Goal: Task Accomplishment & Management: Use online tool/utility

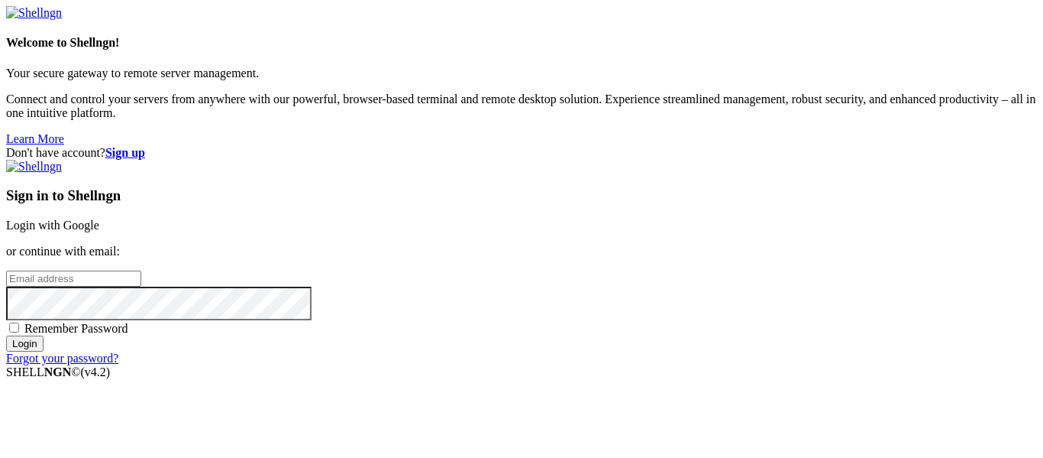
click at [99, 218] on link "Login with Google" at bounding box center [52, 224] width 93 height 13
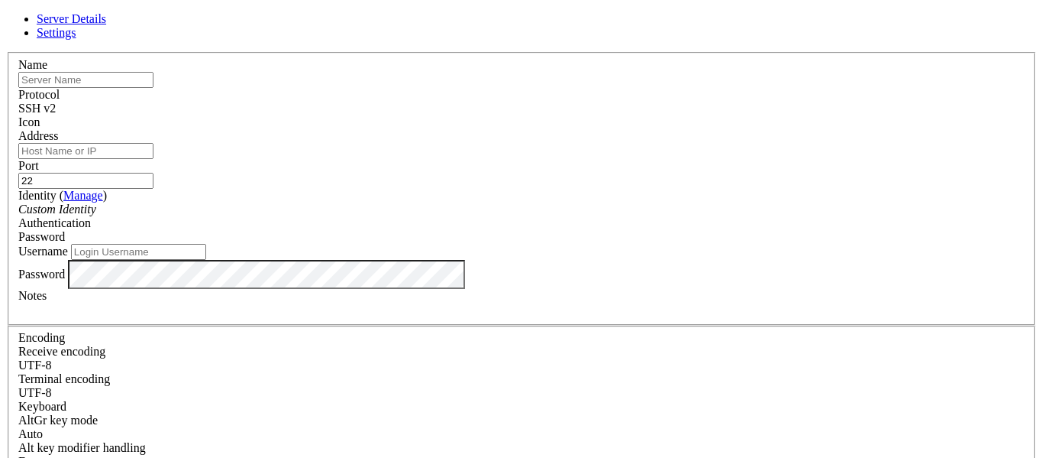
click at [154, 88] on input "text" at bounding box center [85, 80] width 135 height 16
type input "Oracle"
click at [154, 154] on input "Address" at bounding box center [85, 151] width 135 height 16
paste input "[TECHNICAL_ID]"
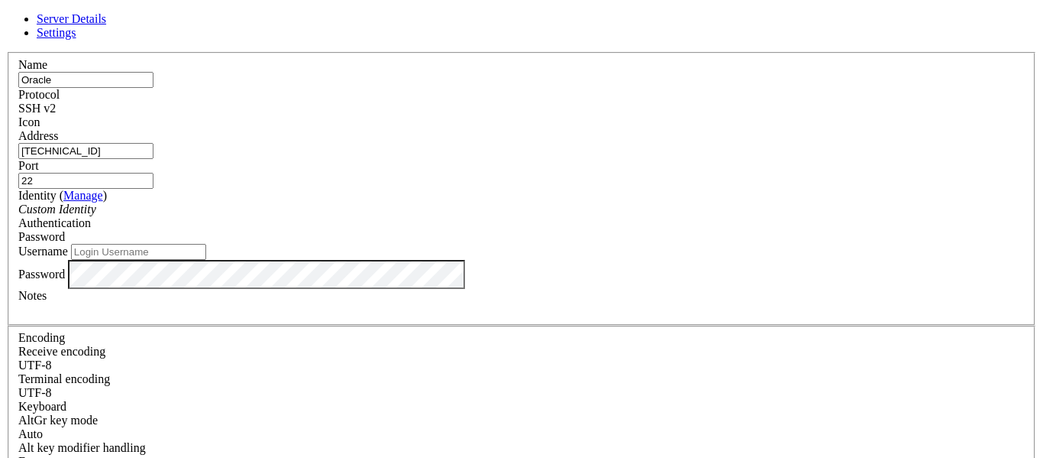
scroll to position [24, 0]
type input "[TECHNICAL_ID]"
click at [644, 230] on div "Password" at bounding box center [521, 237] width 1007 height 14
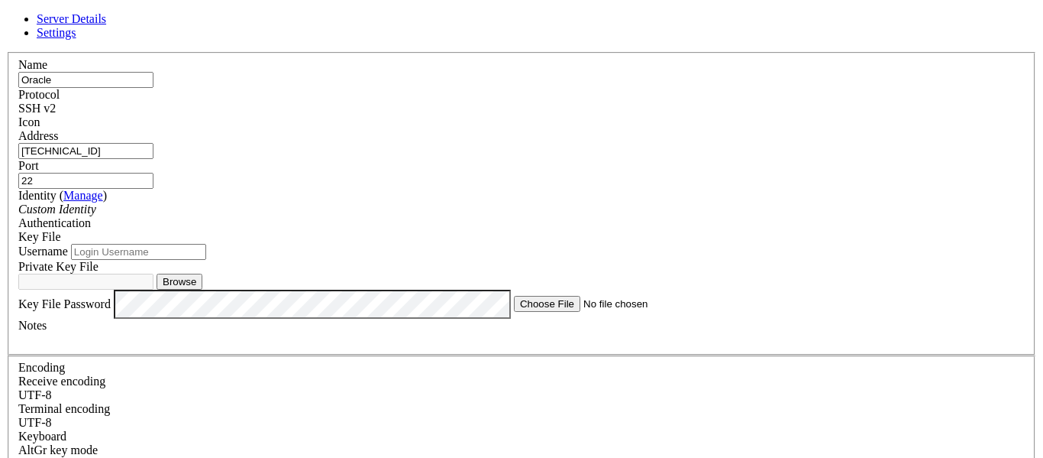
click at [650, 260] on div "Username" at bounding box center [521, 252] width 1007 height 16
click at [206, 258] on input "Username" at bounding box center [138, 252] width 135 height 16
type input "ubuntu"
click at [202, 289] on button "Browse" at bounding box center [180, 281] width 46 height 16
type input "ssh-key-2025-09-17.key"
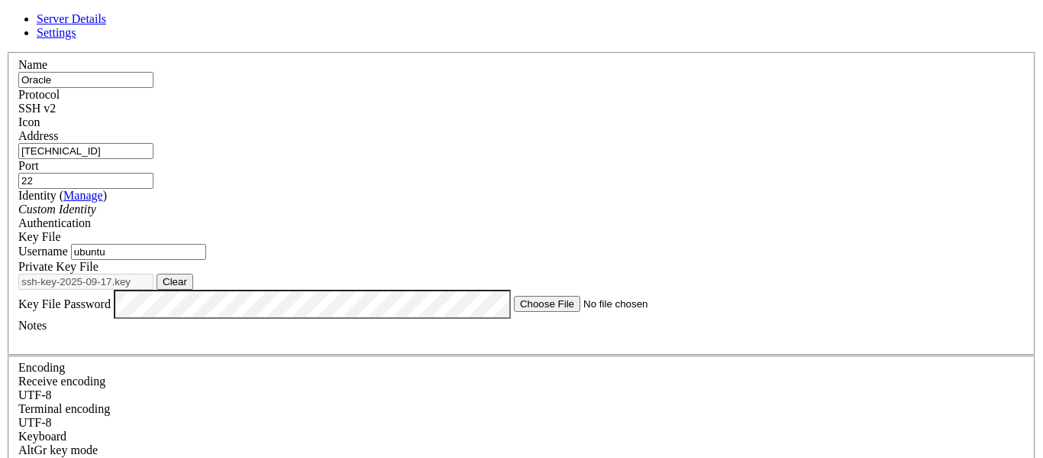
scroll to position [1, 0]
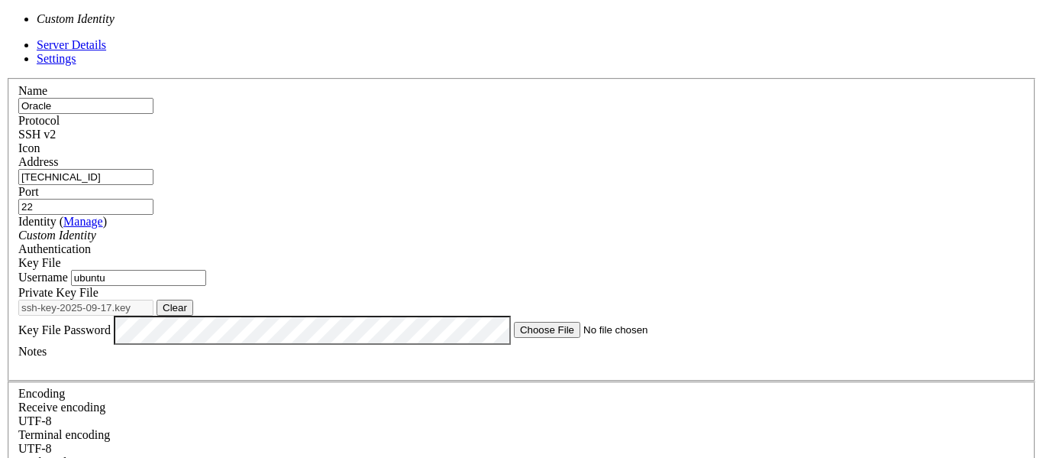
click at [503, 228] on div "Custom Identity" at bounding box center [521, 235] width 1007 height 14
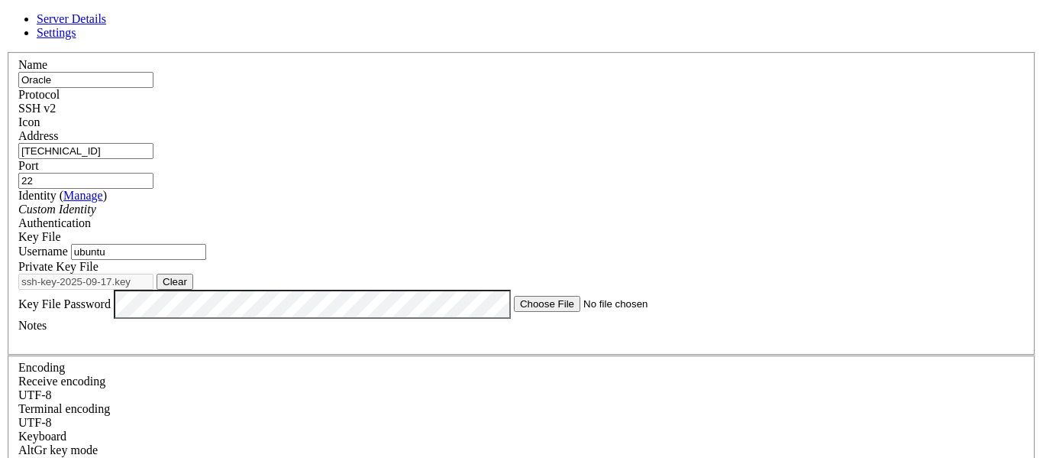
scroll to position [92, 0]
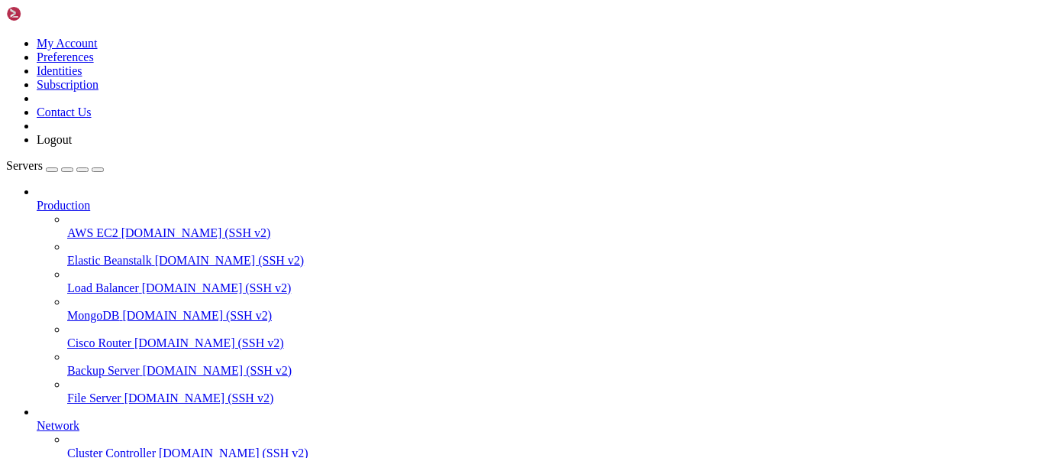
scroll to position [199, 0]
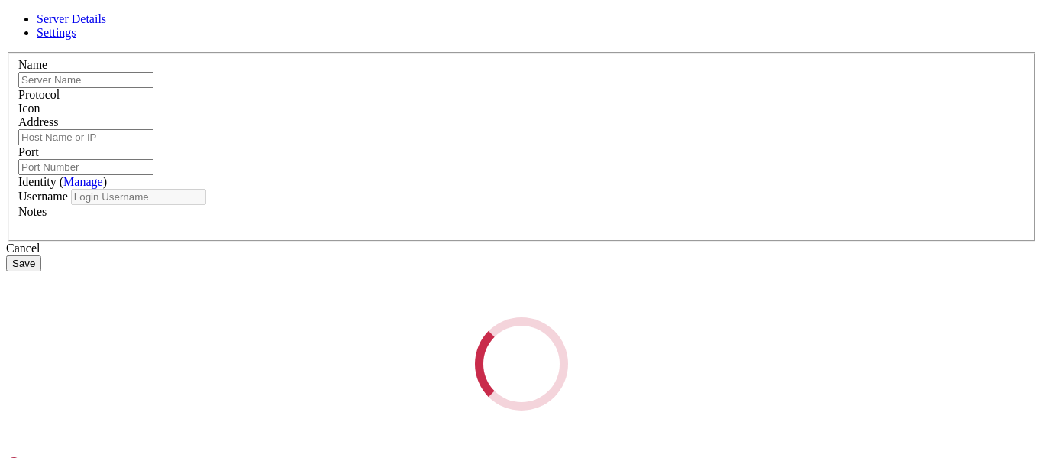
type input "Oracle"
type input "[TECHNICAL_ID]"
type input "22"
type input "ubuntu"
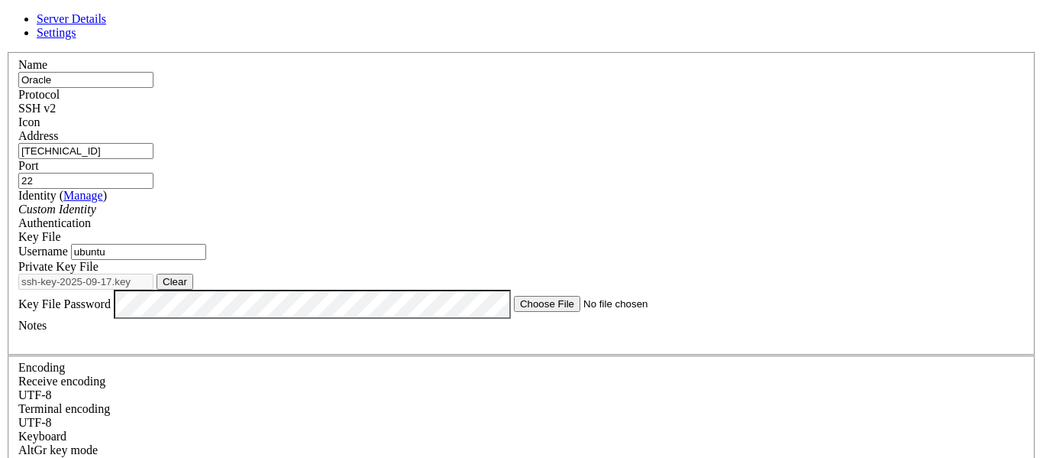
scroll to position [0, 0]
click at [154, 88] on input "Oracle" at bounding box center [85, 80] width 135 height 16
click at [522, 202] on div "Custom Identity" at bounding box center [521, 209] width 1007 height 14
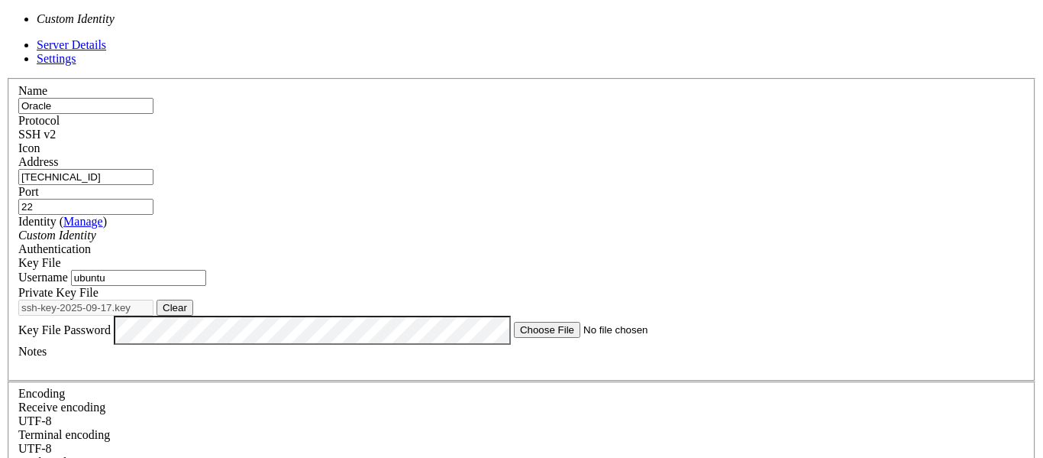
click at [103, 215] on link "Manage" at bounding box center [83, 221] width 40 height 13
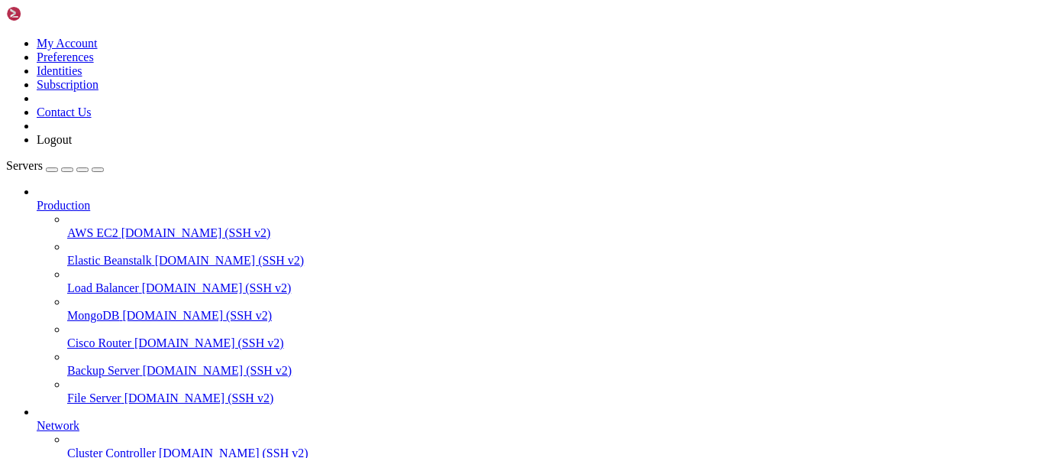
scroll to position [1, 0]
click at [90, 199] on span "Production" at bounding box center [63, 205] width 53 height 13
click at [37, 199] on icon at bounding box center [37, 199] width 0 height 0
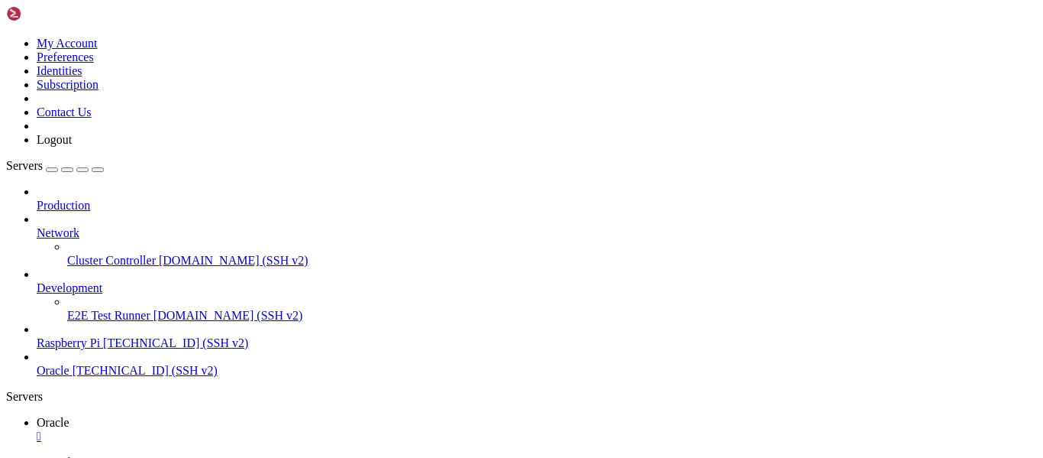
click at [37, 226] on icon at bounding box center [37, 226] width 0 height 0
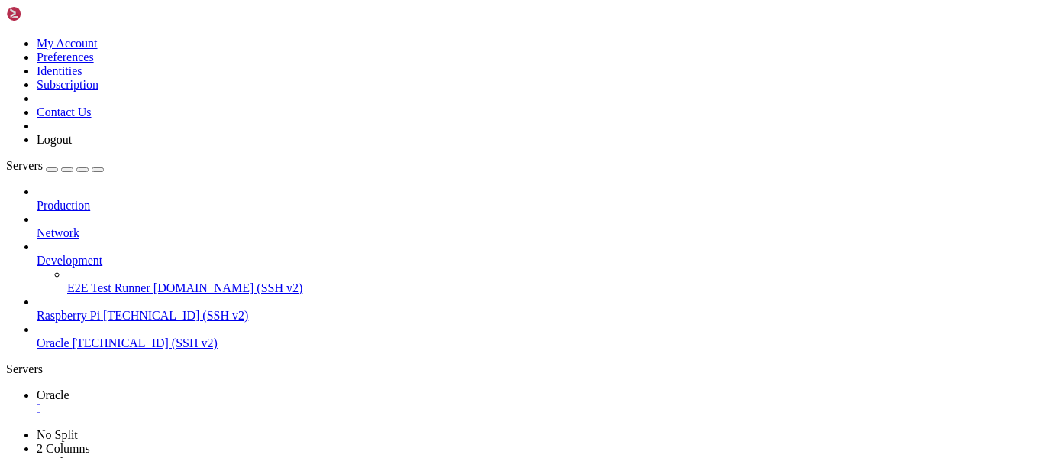
click at [37, 254] on icon at bounding box center [37, 254] width 0 height 0
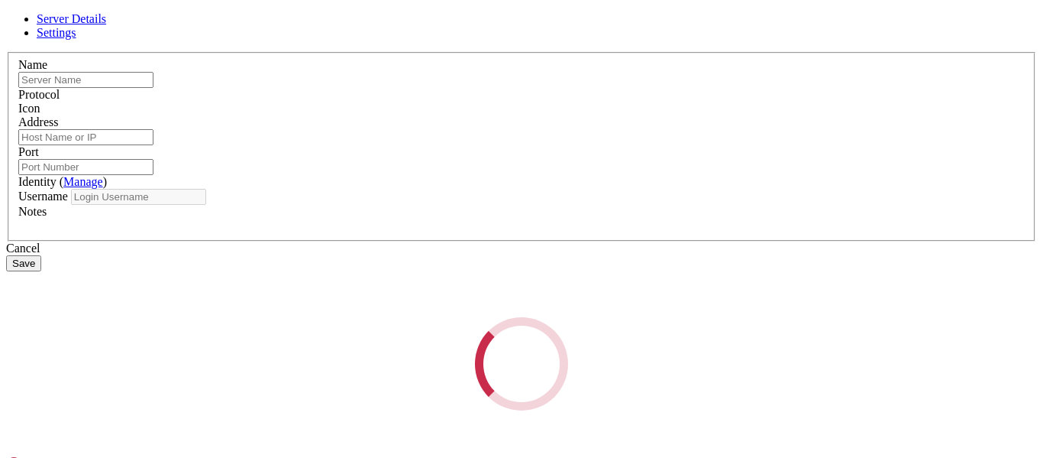
type input "Oracle"
type input "[TECHNICAL_ID]"
type input "22"
type input "ubuntu"
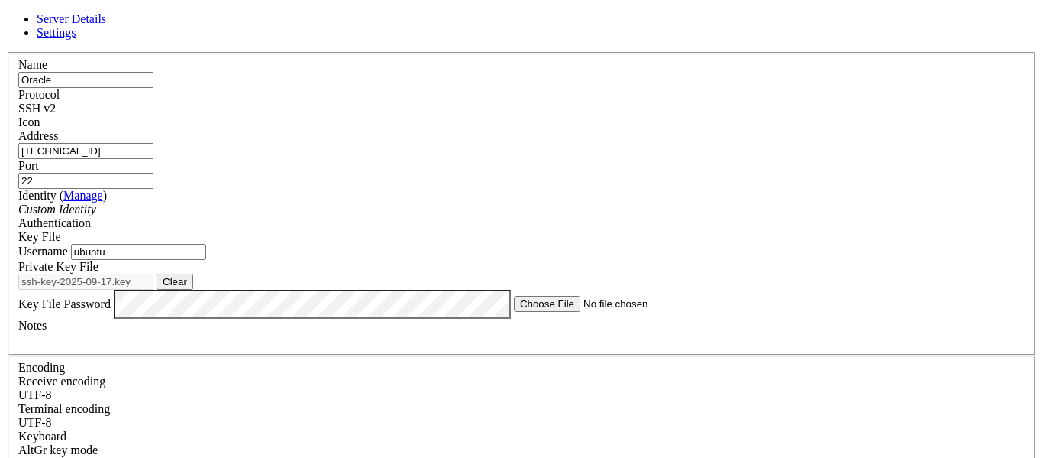
scroll to position [92, 0]
click at [111, 296] on label "Key File Password" at bounding box center [64, 302] width 92 height 13
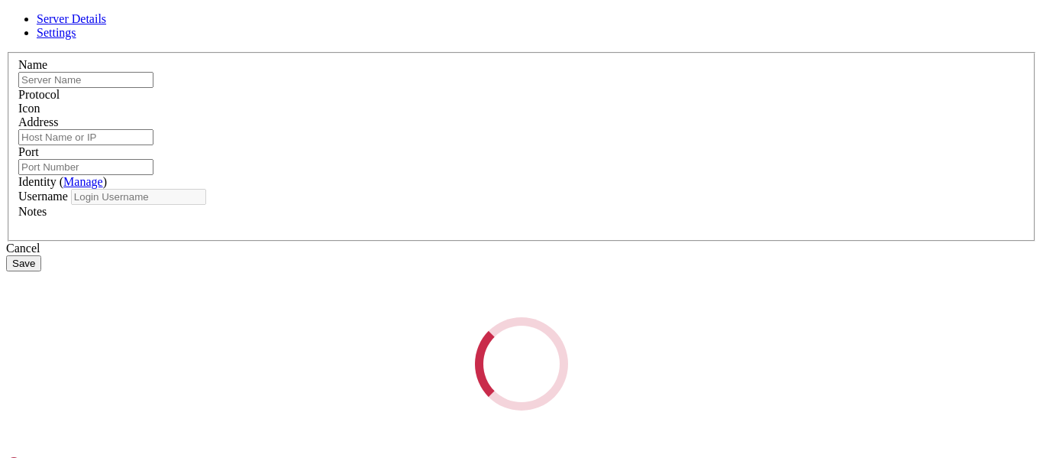
type input "Oracle"
type input "[TECHNICAL_ID]"
type input "22"
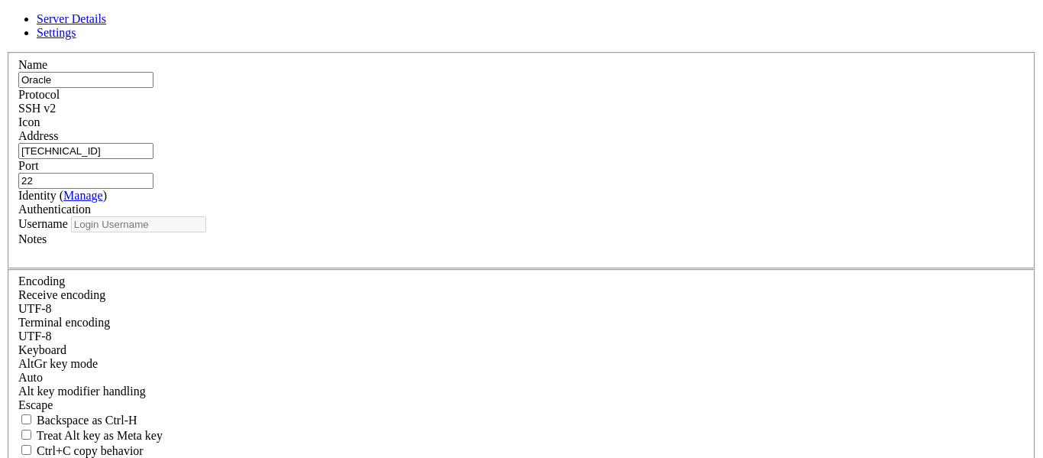
type input "ubuntu"
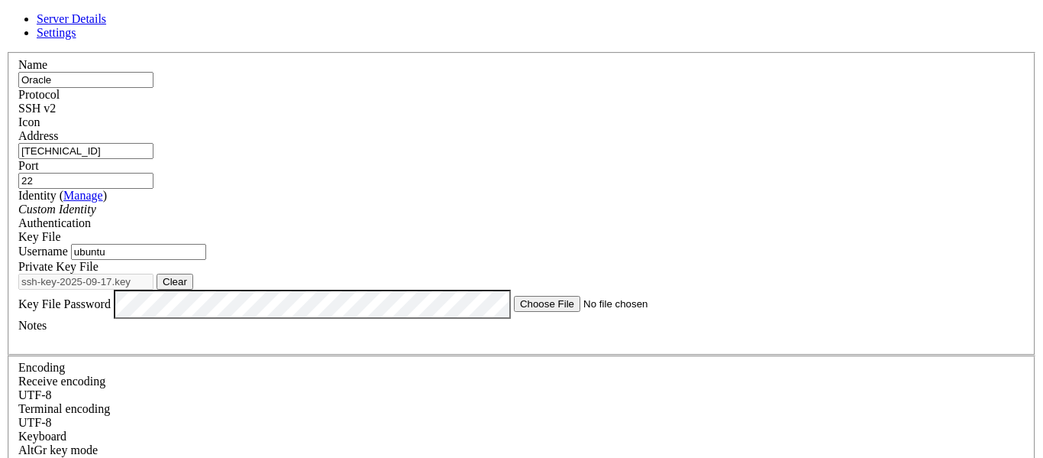
click at [617, 230] on div "Key File" at bounding box center [521, 237] width 1007 height 14
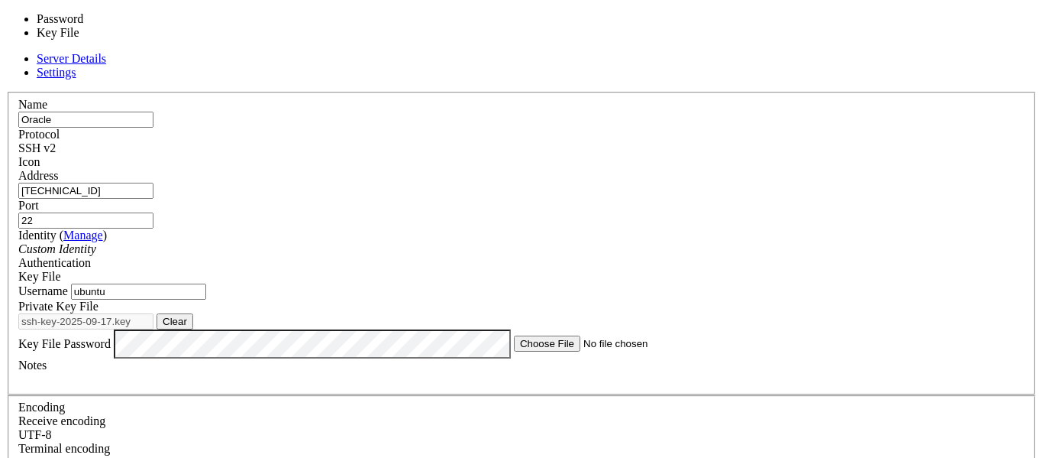
click at [617, 270] on div "Key File" at bounding box center [521, 277] width 1007 height 14
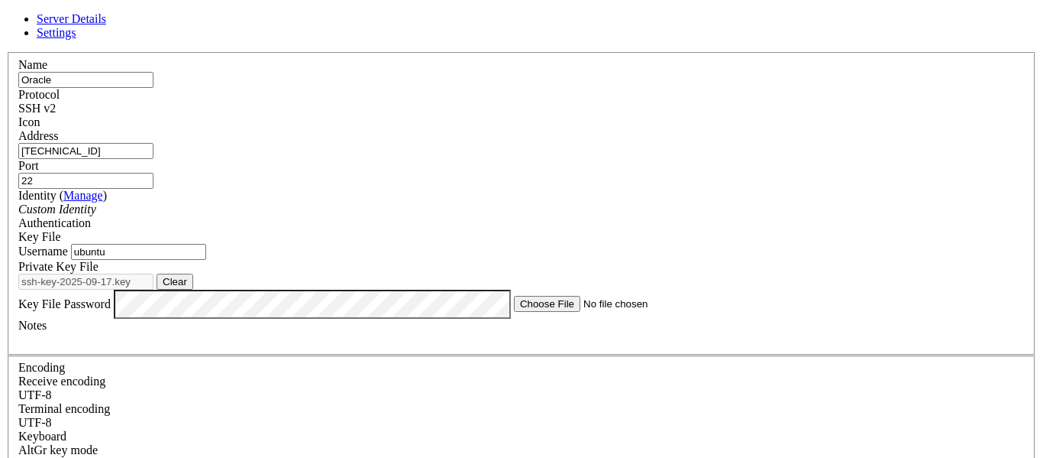
click at [193, 289] on button "Clear" at bounding box center [175, 281] width 37 height 16
click at [202, 289] on button "Browse" at bounding box center [180, 281] width 46 height 16
type input "[DOMAIN_NAME]"
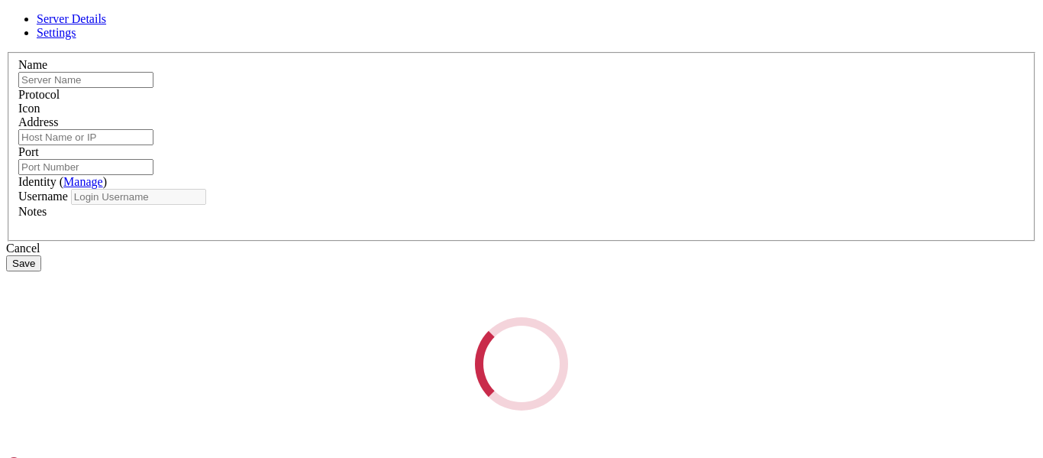
type input "Oracle"
type input "[TECHNICAL_ID]"
type input "22"
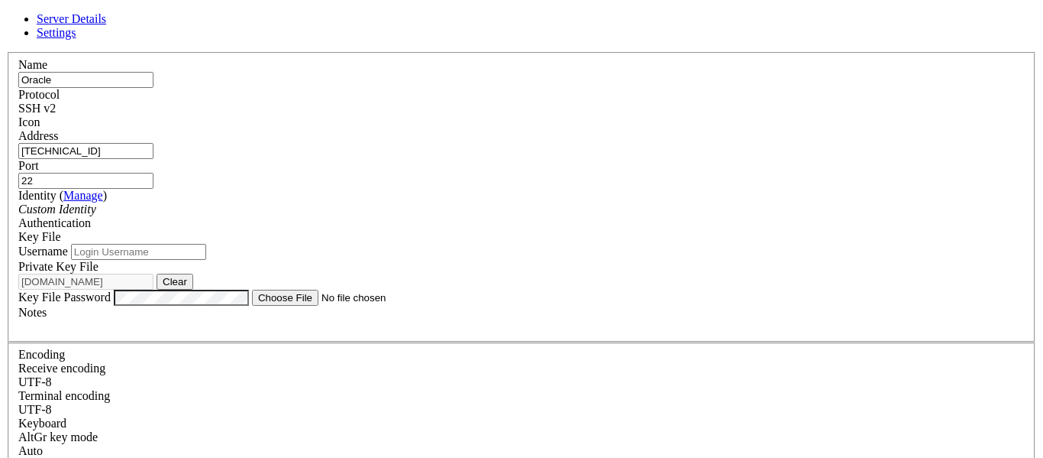
type input "ubuntu"
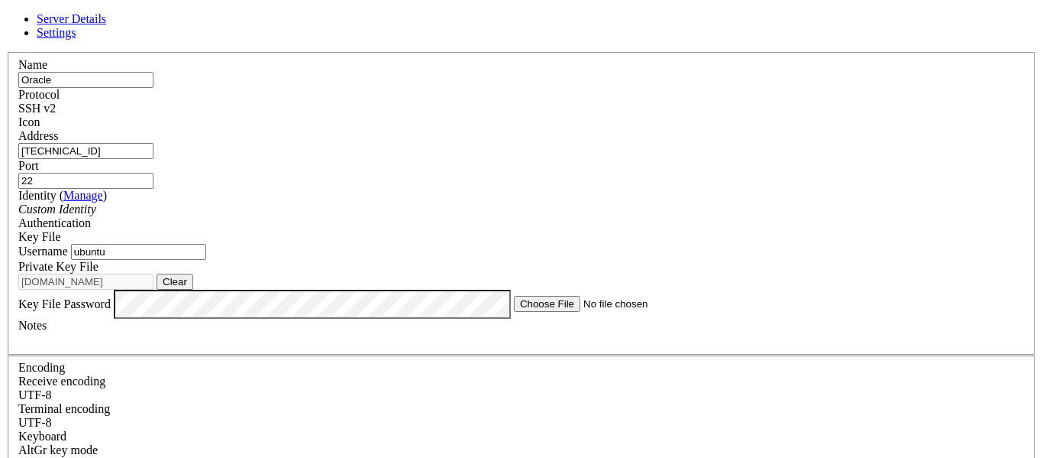
scroll to position [31, 0]
click at [610, 230] on div "Key File" at bounding box center [521, 237] width 1007 height 14
click at [673, 289] on div "Private Key File [DOMAIN_NAME] Clear" at bounding box center [521, 275] width 1007 height 30
click at [193, 289] on button "Clear" at bounding box center [175, 281] width 37 height 16
click at [202, 289] on button "Browse" at bounding box center [180, 281] width 46 height 16
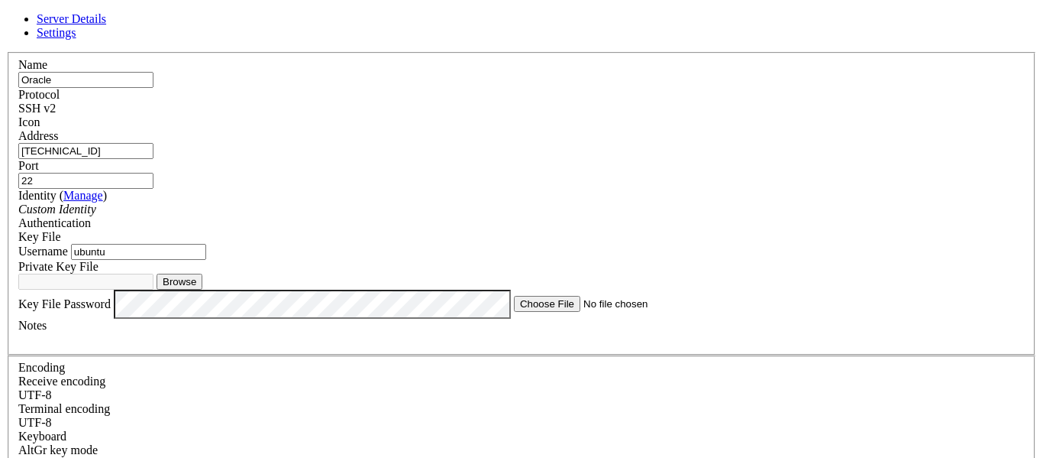
type input "ssh-key-2025-09-17.key"
click at [99, 273] on label "Private Key File" at bounding box center [58, 266] width 80 height 13
click at [56, 106] on span "SSH v2" at bounding box center [36, 108] width 37 height 13
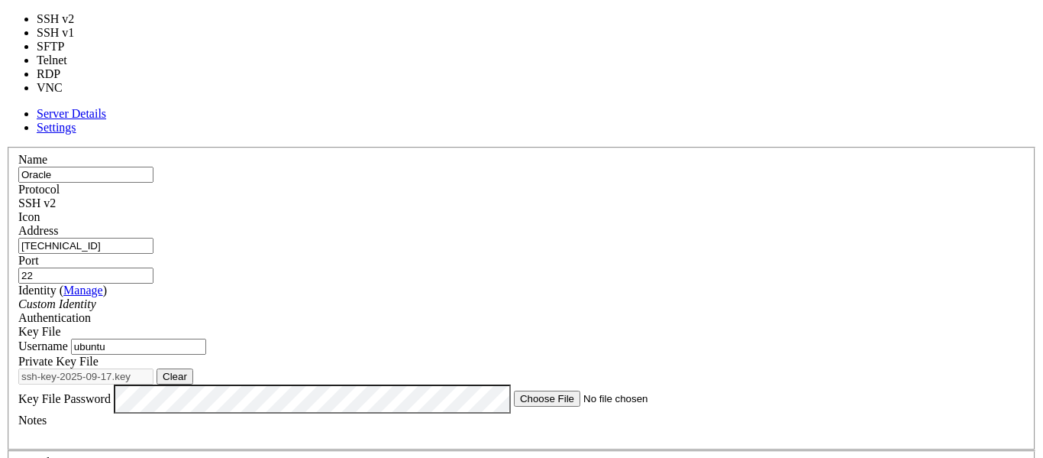
click at [615, 147] on div "Name Oracle Protocol SSH v2 Icon Address [TECHNICAL_ID] ( Manage )" at bounding box center [521, 442] width 1031 height 591
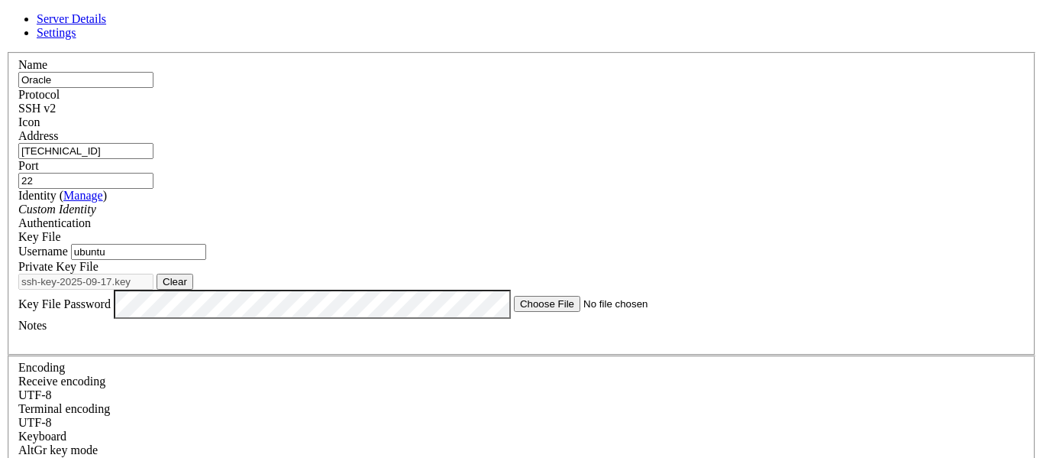
click at [154, 173] on input "22" at bounding box center [85, 181] width 135 height 16
